Goal: Register for event/course

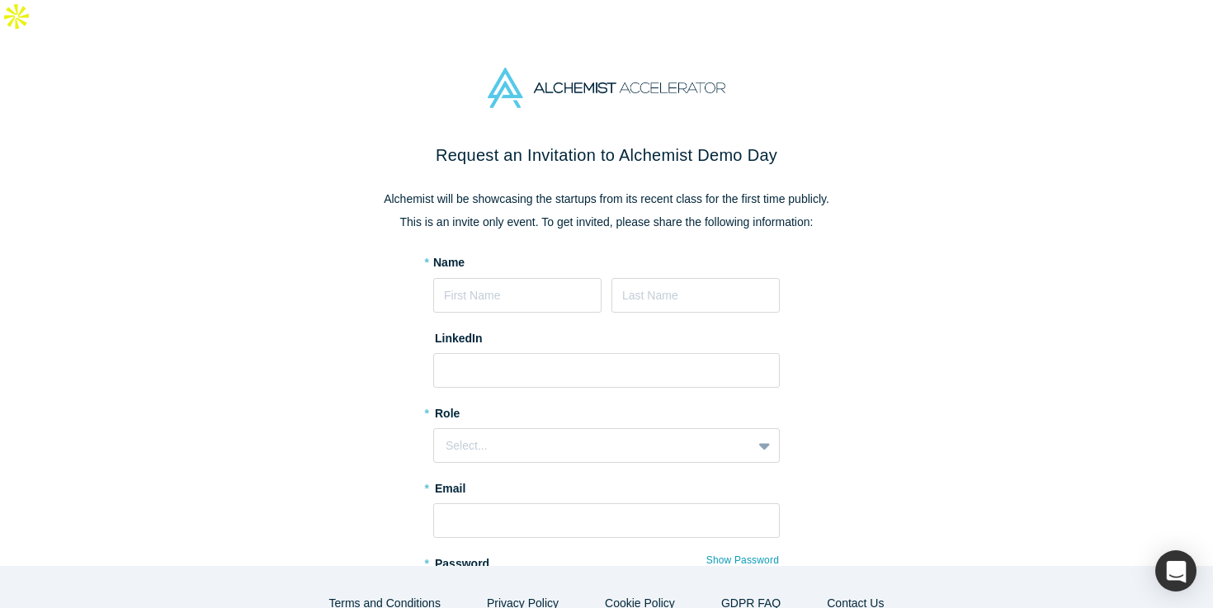
type input "[PERSON_NAME]"
type input "[EMAIL_ADDRESS][PERSON_NAME][DOMAIN_NAME]"
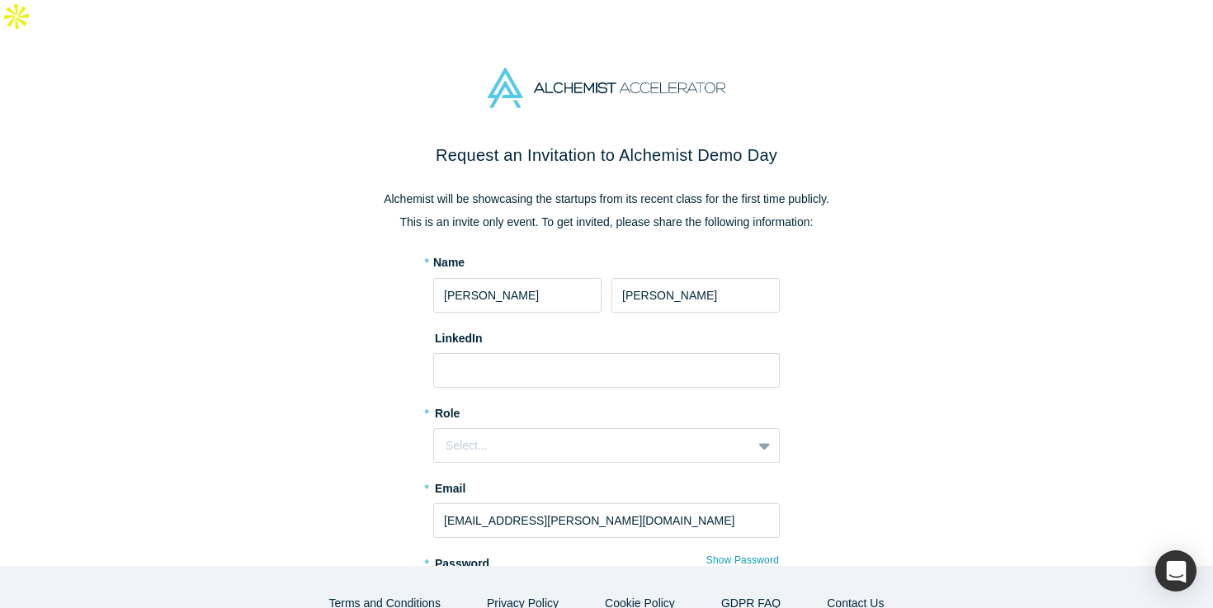
click at [470, 363] on form "* Name [PERSON_NAME] LinkedIn * Role Select... * Email [EMAIL_ADDRESS][PERSON_N…" at bounding box center [606, 480] width 347 height 452
click at [470, 353] on input at bounding box center [606, 370] width 347 height 35
paste input "[URL][DOMAIN_NAME][PERSON_NAME]"
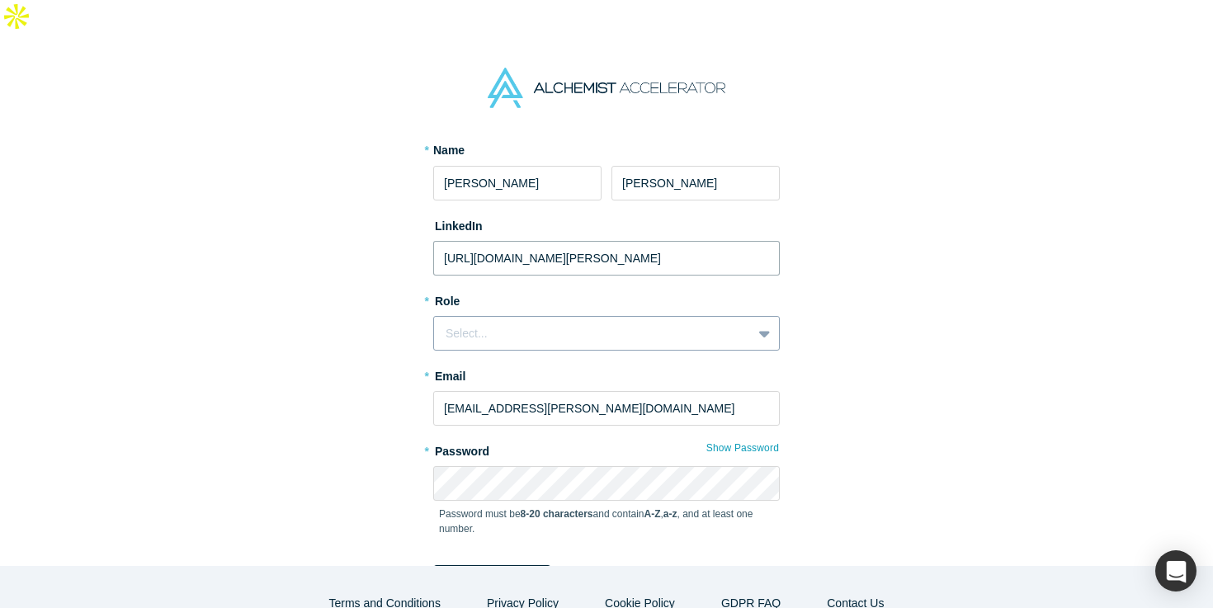
type input "[URL][DOMAIN_NAME][PERSON_NAME]"
click at [470, 316] on div "Select..." at bounding box center [606, 333] width 347 height 35
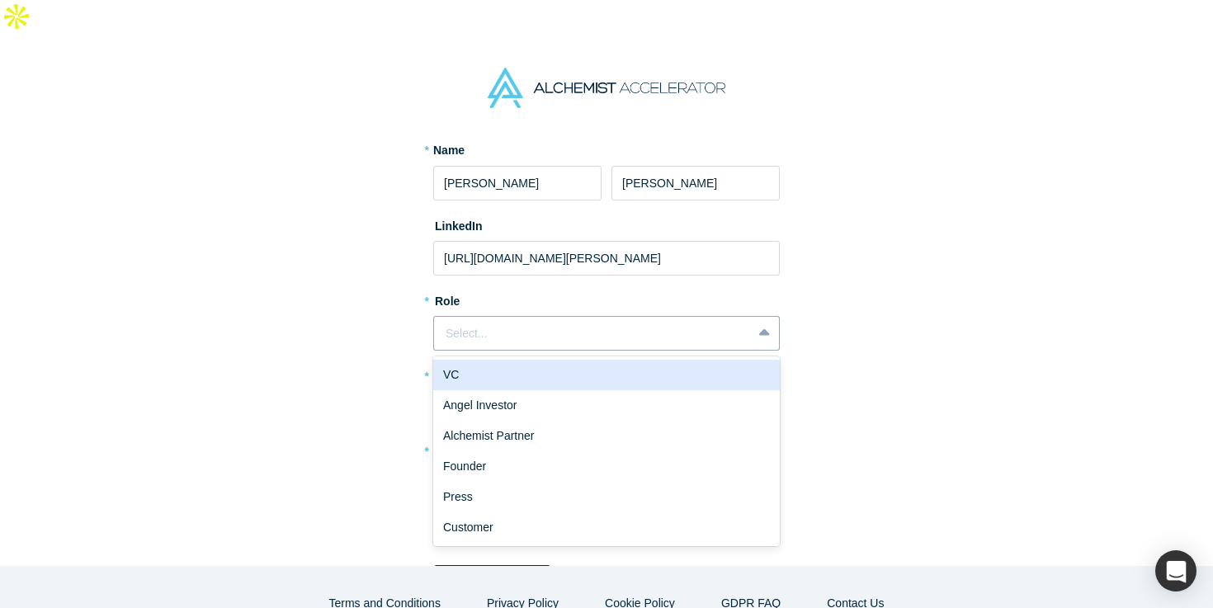
click at [475, 360] on div "VC" at bounding box center [606, 375] width 347 height 31
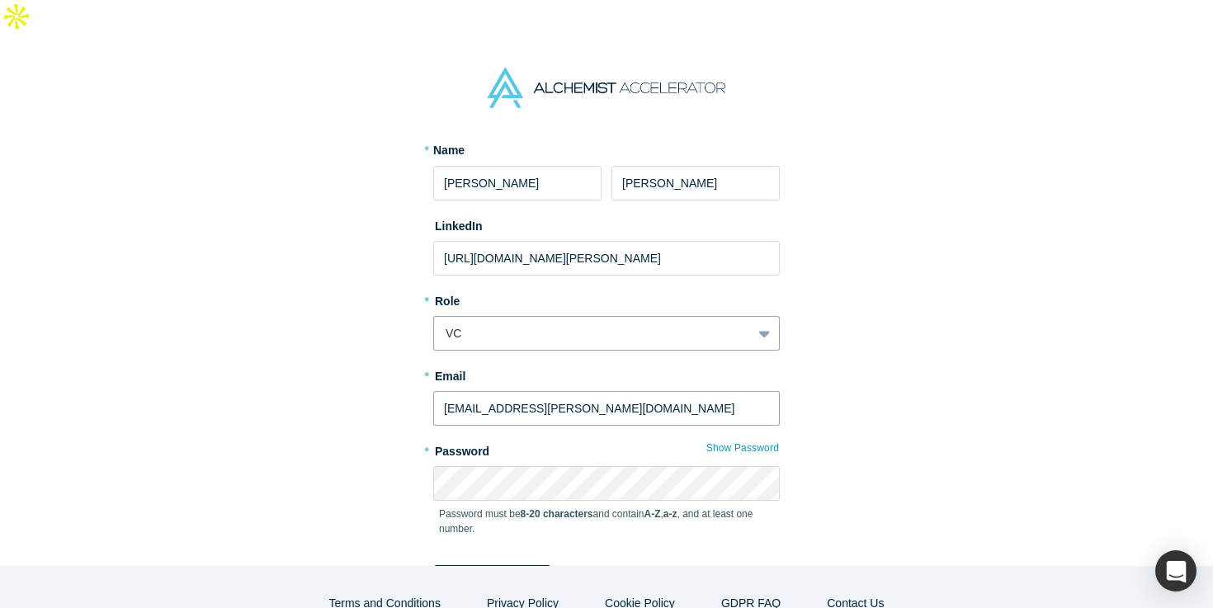
click at [526, 391] on input "[EMAIL_ADDRESS][PERSON_NAME][DOMAIN_NAME]" at bounding box center [606, 408] width 347 height 35
click at [517, 391] on input "[EMAIL_ADDRESS][DOMAIN_NAME]" at bounding box center [606, 408] width 347 height 35
type input "[PERSON_NAME][EMAIL_ADDRESS][DOMAIN_NAME]"
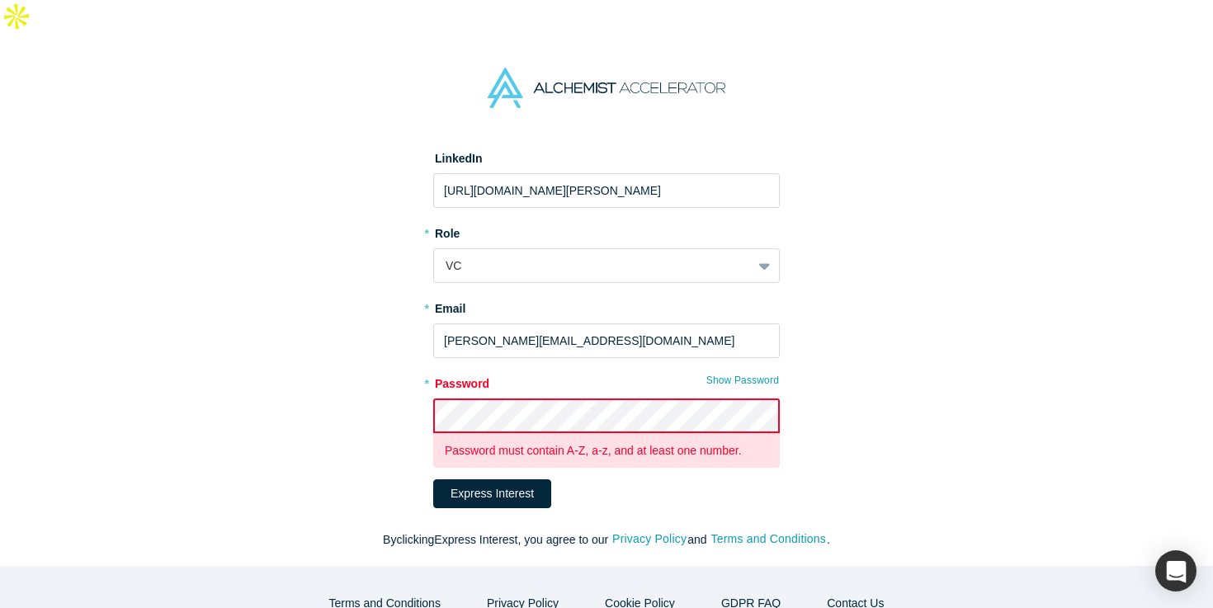
scroll to position [198, 0]
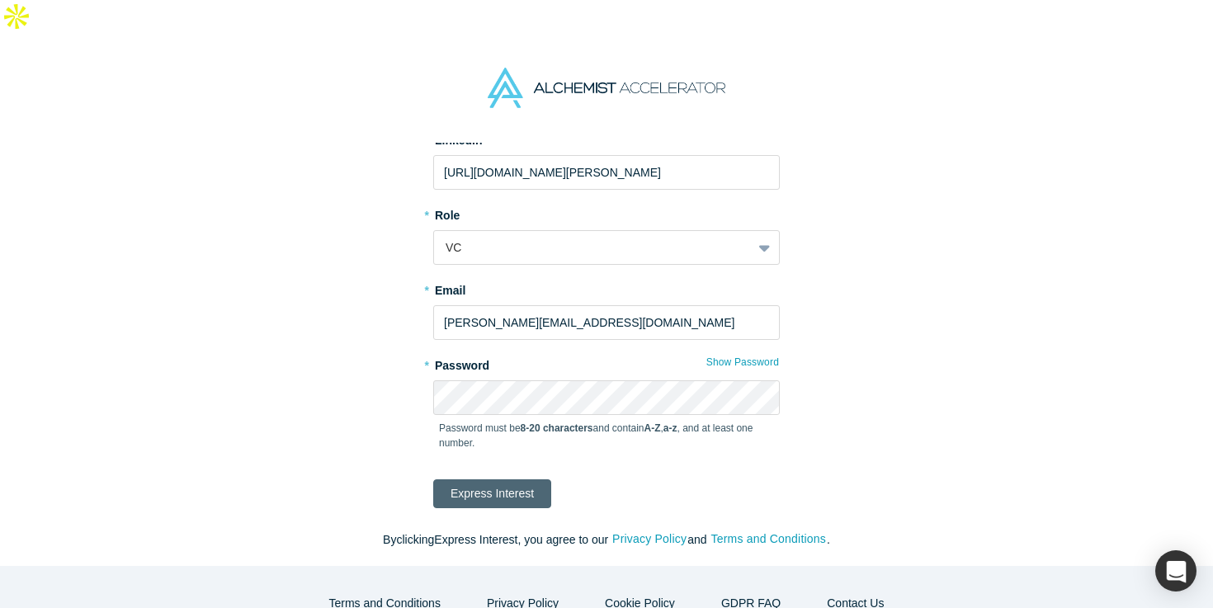
click at [512, 480] on button "Express Interest" at bounding box center [492, 494] width 118 height 29
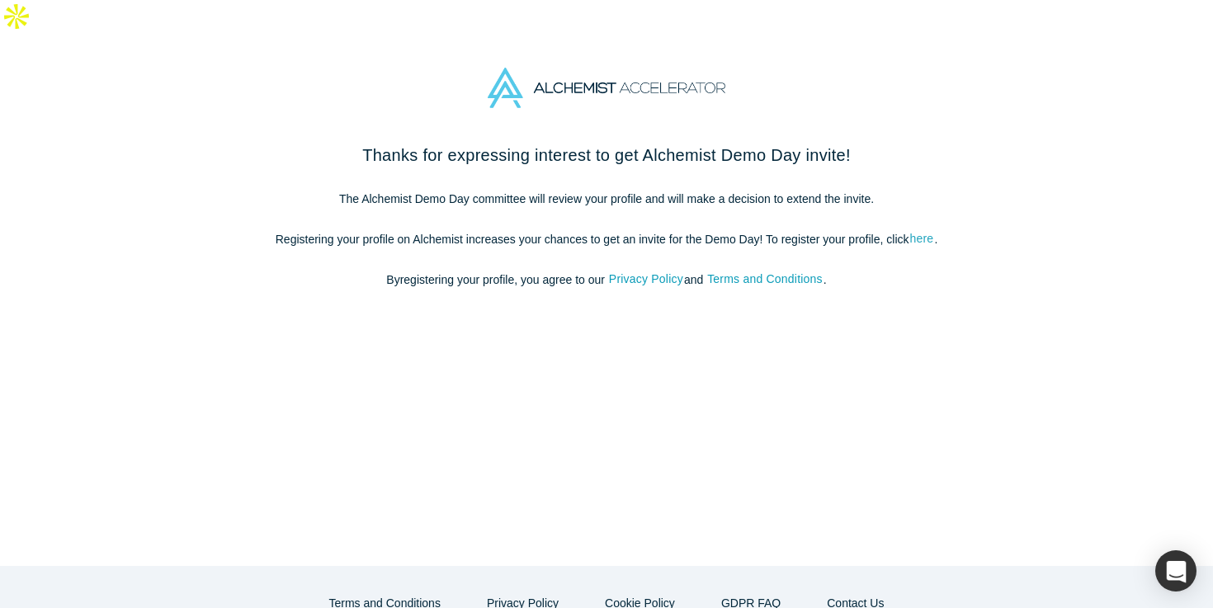
click at [924, 229] on link "here" at bounding box center [923, 238] width 26 height 19
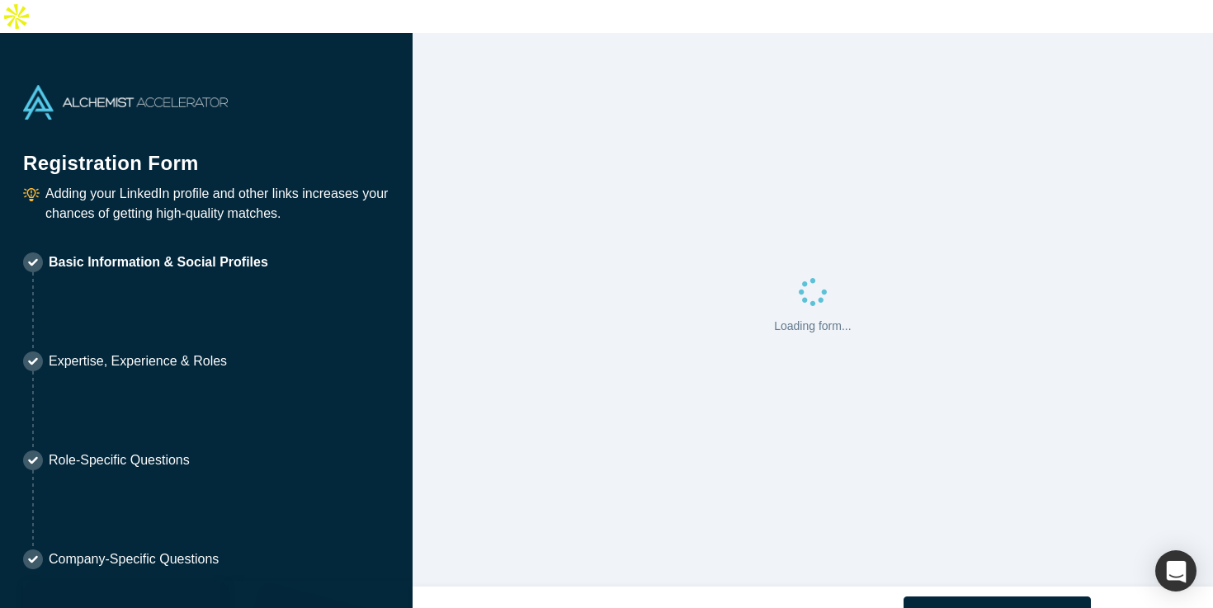
select select "US"
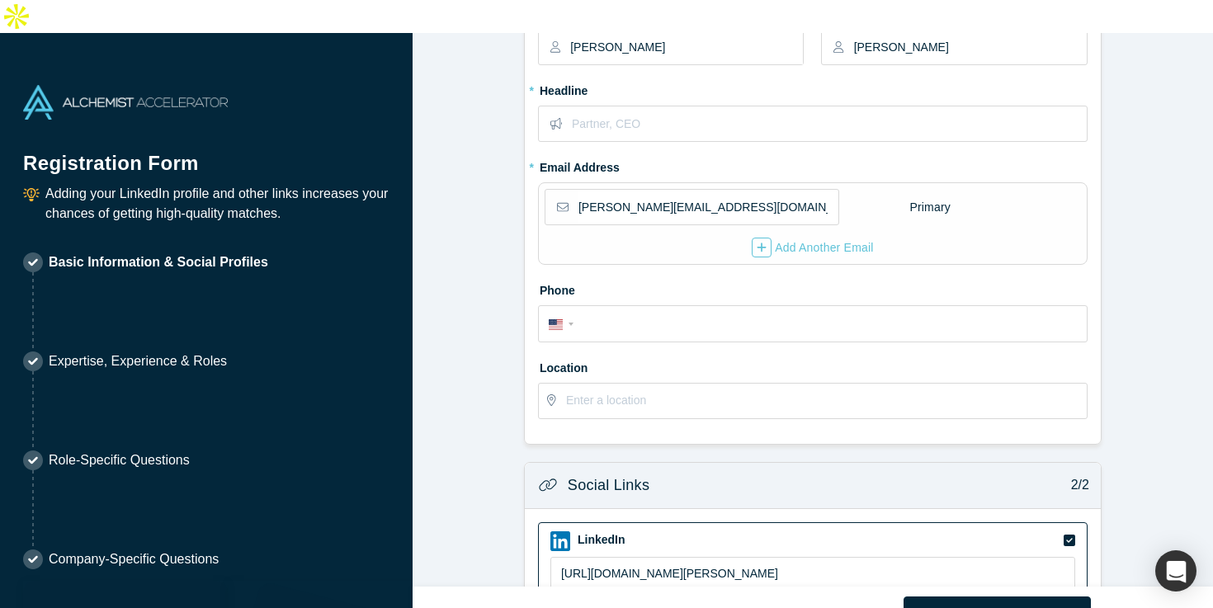
scroll to position [520, 0]
